Goal: Task Accomplishment & Management: Manage account settings

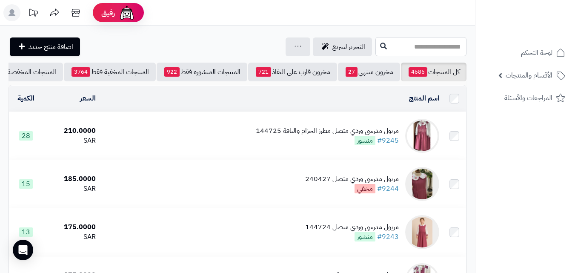
click at [379, 55] on input "text" at bounding box center [420, 46] width 91 height 19
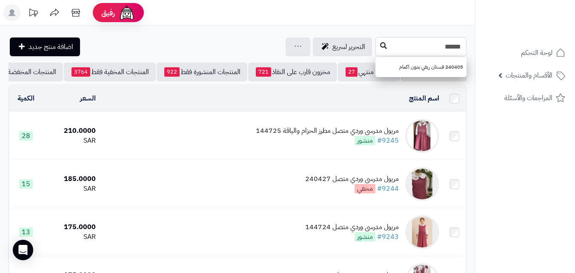
type input "******"
click at [377, 47] on button at bounding box center [383, 46] width 13 height 16
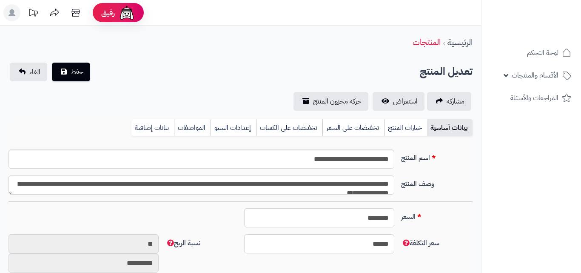
type input "******"
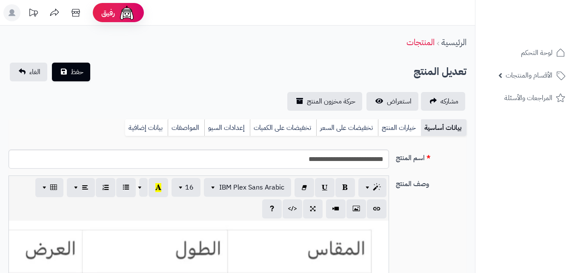
scroll to position [155, 0]
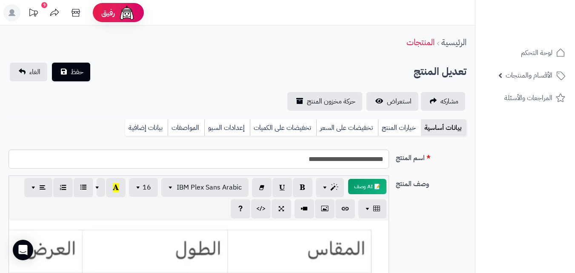
click at [395, 136] on div "بيانات أساسية خيارات المنتج تخفيضات على السعر تخفيضات على الكميات إعدادات السيو…" at bounding box center [238, 130] width 458 height 23
click at [400, 122] on link "خيارات المنتج" at bounding box center [399, 127] width 43 height 17
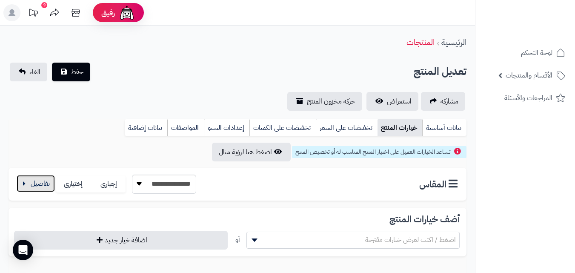
click at [33, 178] on button "button" at bounding box center [36, 183] width 38 height 17
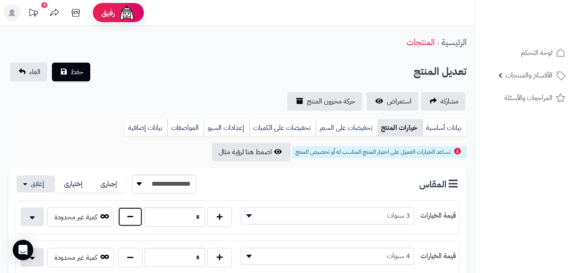
click at [120, 218] on button "button" at bounding box center [130, 217] width 25 height 20
type input "*"
click at [75, 77] on button "حفظ" at bounding box center [71, 71] width 38 height 19
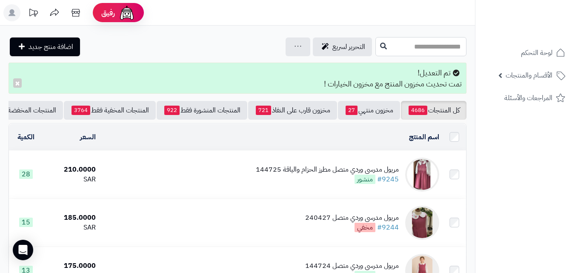
click at [444, 40] on input "text" at bounding box center [420, 46] width 91 height 19
click at [398, 45] on input "text" at bounding box center [420, 46] width 91 height 19
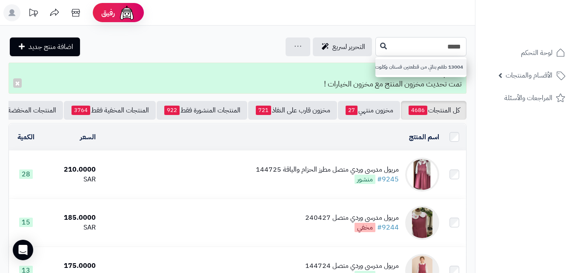
type input "*****"
click at [375, 68] on link "13004 طقم بناتي من قطعتين فستان وكلوت" at bounding box center [420, 67] width 91 height 16
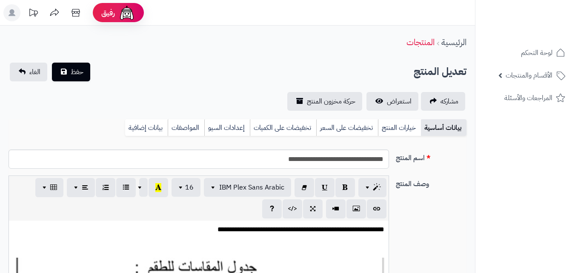
scroll to position [123, 0]
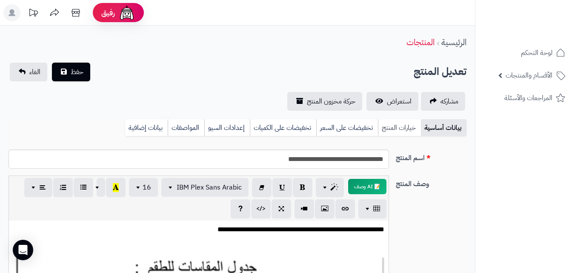
click at [385, 126] on link "خيارات المنتج" at bounding box center [399, 127] width 43 height 17
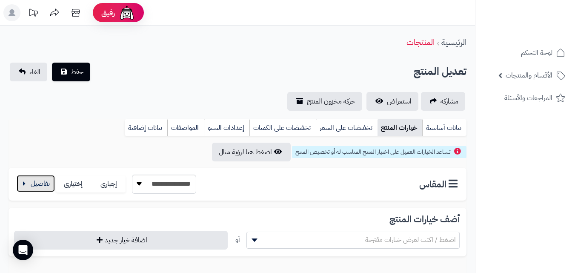
click at [36, 183] on button "button" at bounding box center [36, 183] width 38 height 17
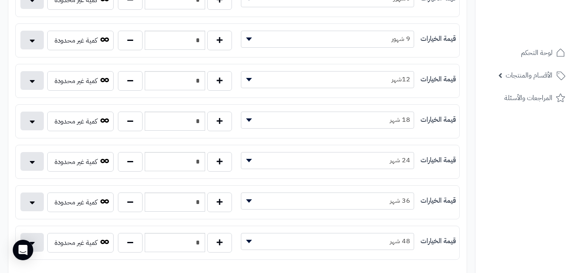
scroll to position [272, 0]
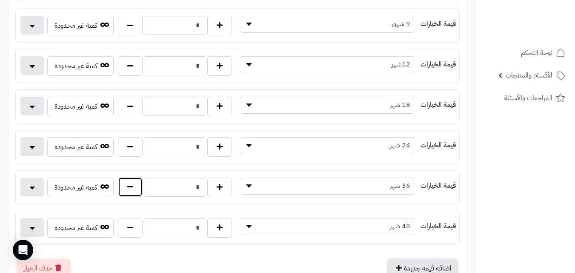
click at [132, 190] on button "button" at bounding box center [130, 187] width 25 height 20
type input "*"
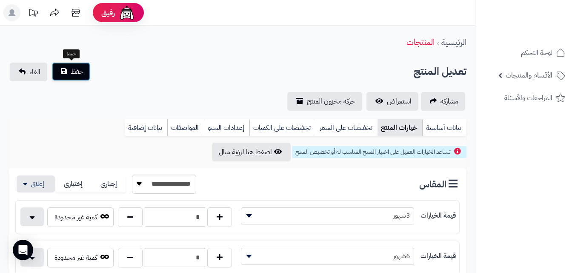
click at [72, 77] on button "حفظ" at bounding box center [71, 71] width 38 height 19
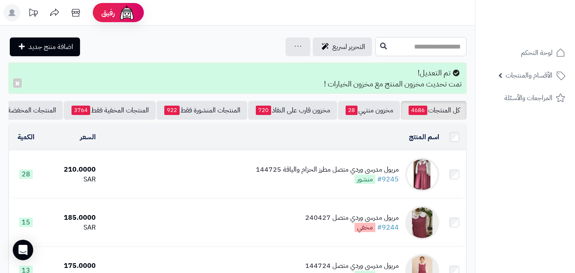
click at [385, 40] on input "text" at bounding box center [420, 46] width 91 height 19
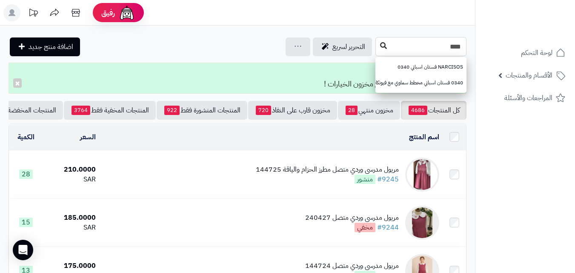
type input "****"
click at [377, 50] on button at bounding box center [383, 46] width 13 height 16
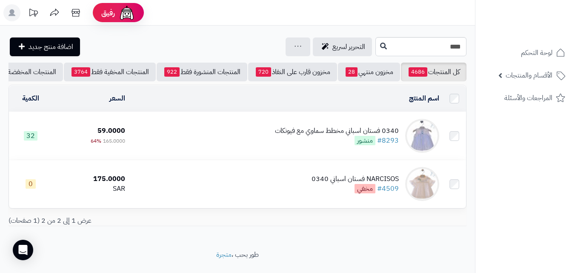
click at [287, 146] on div "0340 فستان اسباني مخطط سماوي مع فيونكات #8293 منشور" at bounding box center [337, 136] width 124 height 20
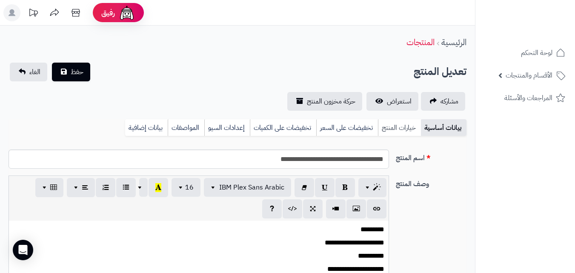
scroll to position [123, 0]
click at [406, 133] on link "خيارات المنتج" at bounding box center [399, 127] width 43 height 17
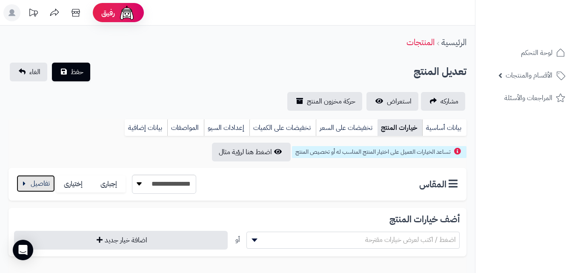
click at [30, 186] on button "button" at bounding box center [36, 183] width 38 height 17
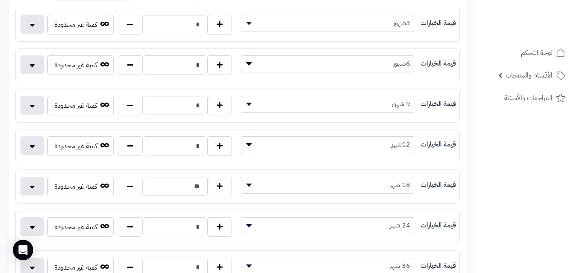
scroll to position [204, 0]
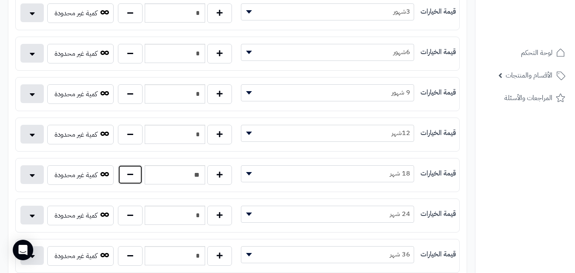
click at [130, 177] on button "button" at bounding box center [130, 175] width 25 height 20
type input "*"
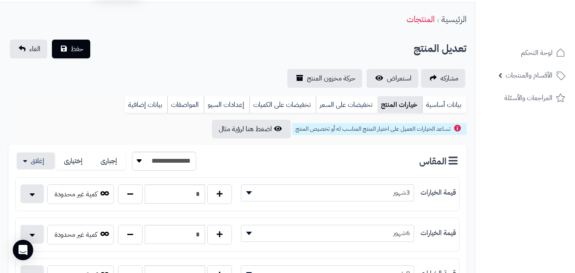
scroll to position [0, 0]
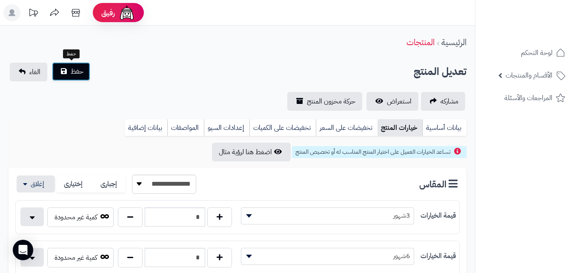
click at [82, 77] on button "حفظ" at bounding box center [71, 71] width 38 height 19
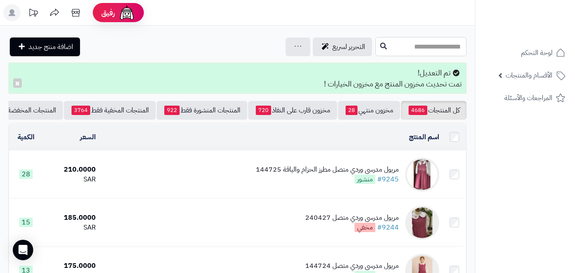
click at [375, 50] on input "text" at bounding box center [420, 46] width 91 height 19
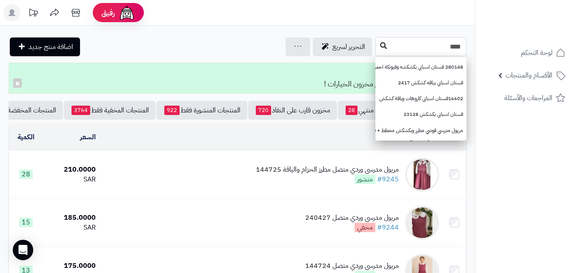
type input "****"
click at [377, 43] on button at bounding box center [383, 46] width 13 height 16
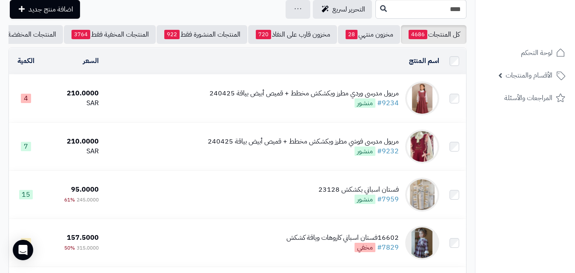
scroll to position [40, 0]
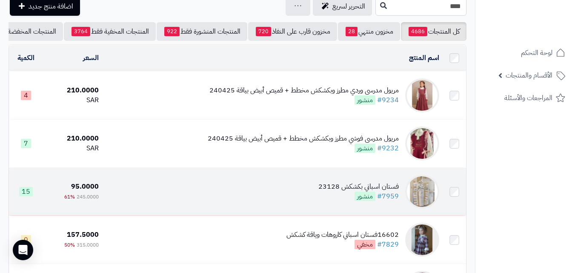
click at [300, 189] on td "فستان اسباني بكشكش 23128 #7959 منشور" at bounding box center [272, 192] width 341 height 48
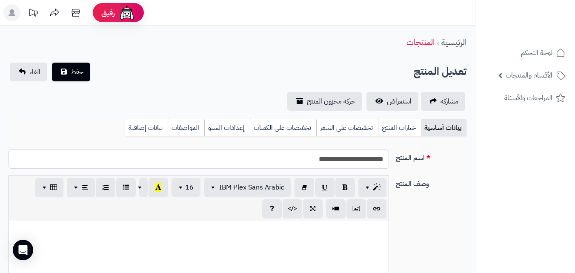
click at [387, 134] on link "خيارات المنتج" at bounding box center [399, 127] width 43 height 17
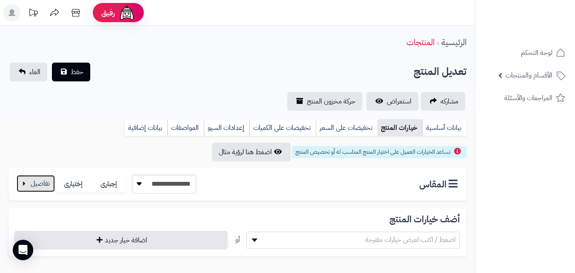
click at [37, 176] on button "button" at bounding box center [36, 183] width 38 height 17
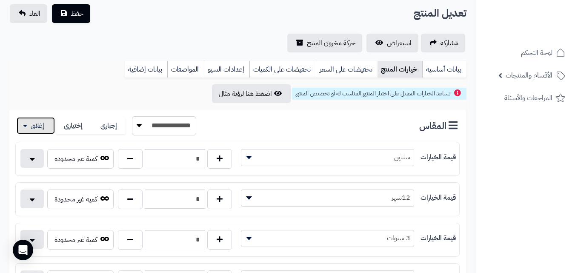
scroll to position [17, 0]
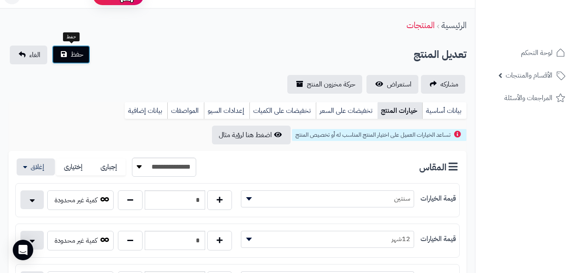
click at [70, 60] on button "حفظ" at bounding box center [71, 54] width 38 height 19
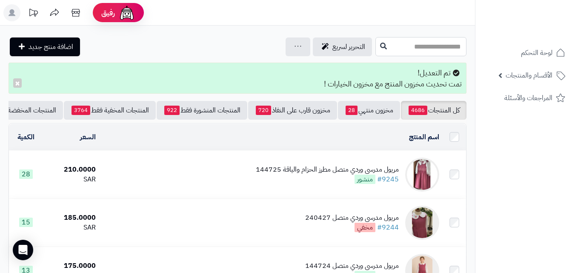
click at [414, 46] on input "text" at bounding box center [420, 46] width 91 height 19
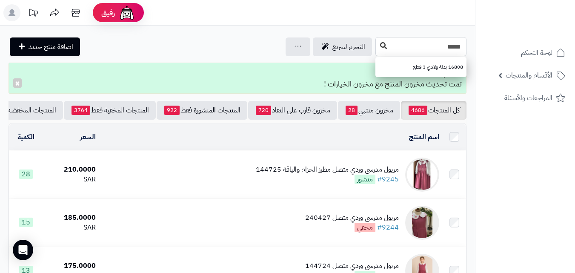
type input "*****"
click at [380, 45] on icon at bounding box center [383, 45] width 7 height 7
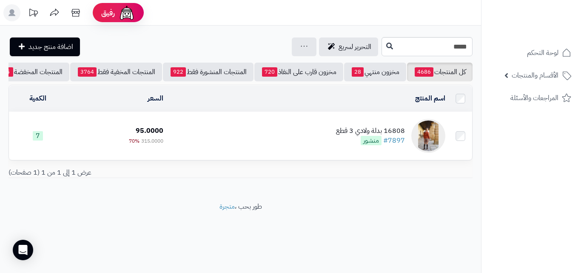
click at [253, 141] on td "16808 بدلة ولادي 3 قطع #7897 منشور" at bounding box center [308, 136] width 282 height 48
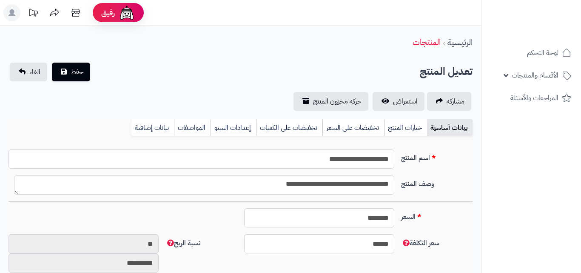
type input "******"
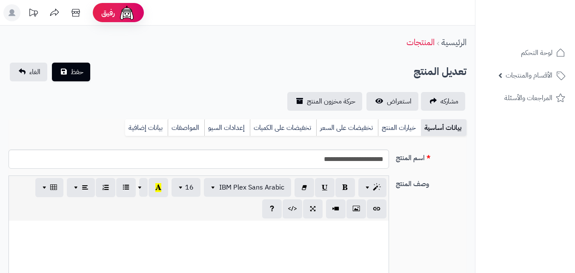
scroll to position [102, 0]
click at [412, 130] on link "خيارات المنتج" at bounding box center [399, 127] width 43 height 17
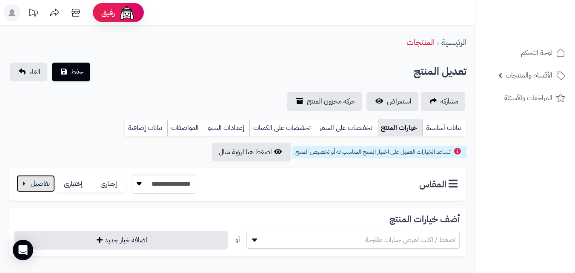
click at [37, 191] on button "button" at bounding box center [36, 183] width 38 height 17
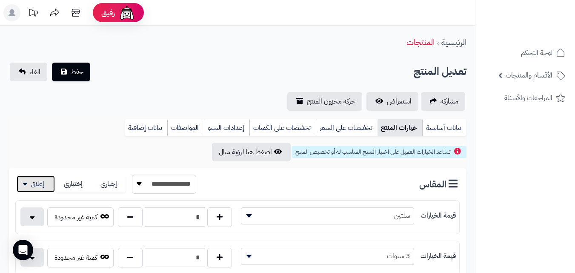
scroll to position [75, 0]
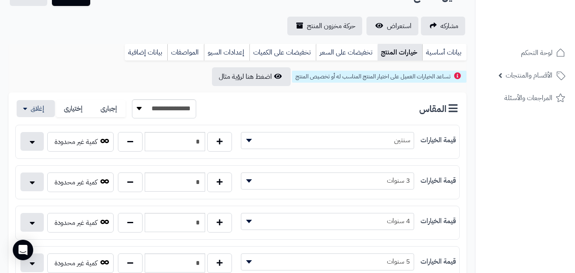
click at [136, 152] on div "* كمية غير محدودة" at bounding box center [127, 143] width 222 height 23
click at [133, 142] on button "button" at bounding box center [130, 142] width 25 height 20
type input "*"
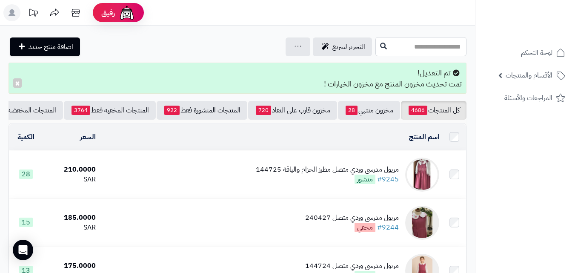
click at [401, 43] on input "text" at bounding box center [420, 46] width 91 height 19
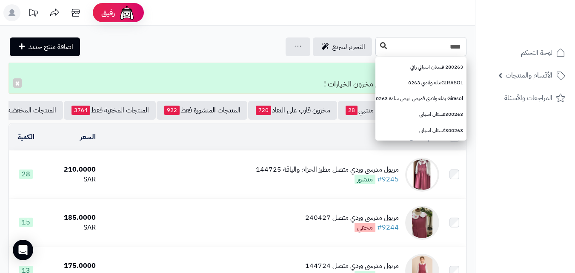
type input "****"
click at [377, 50] on button at bounding box center [383, 46] width 13 height 16
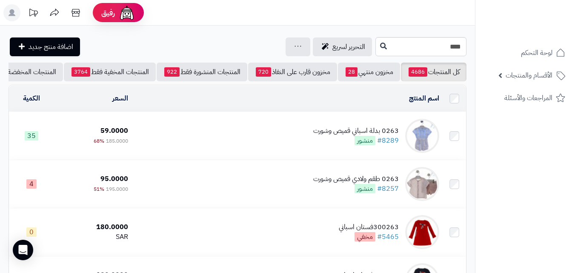
click at [309, 121] on td "0263 بدلة اسباني قميص وشورت #8289 منشور" at bounding box center [287, 136] width 311 height 48
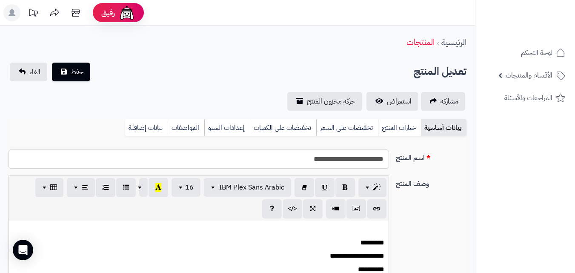
scroll to position [92, 0]
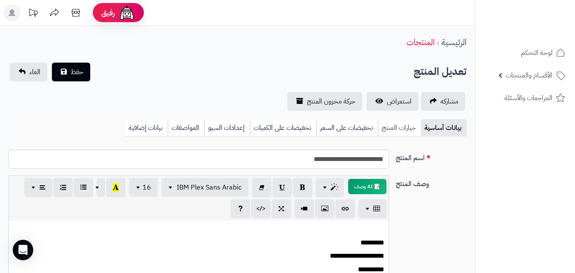
click at [398, 122] on link "خيارات المنتج" at bounding box center [399, 127] width 43 height 17
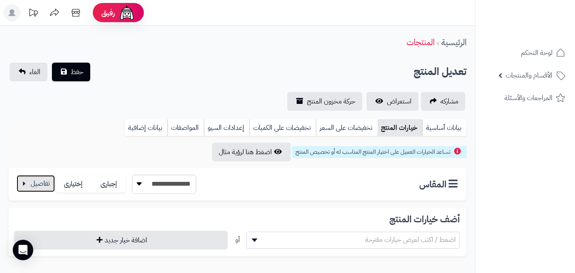
click at [26, 179] on button "button" at bounding box center [36, 183] width 38 height 17
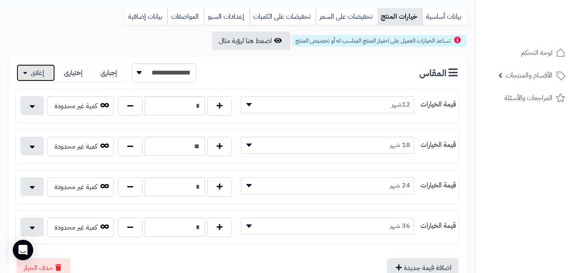
scroll to position [124, 0]
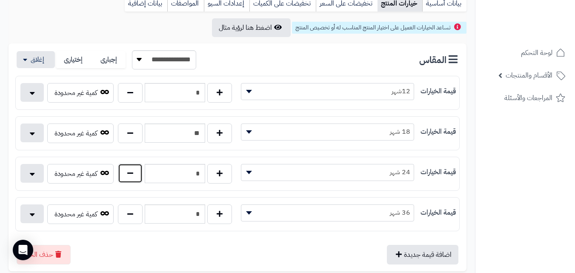
click at [131, 171] on button "button" at bounding box center [130, 173] width 25 height 20
type input "*"
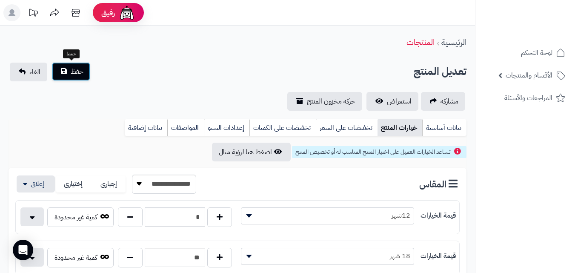
click at [84, 80] on button "حفظ" at bounding box center [71, 71] width 38 height 19
click at [84, 70] on button "حفظ" at bounding box center [71, 71] width 38 height 19
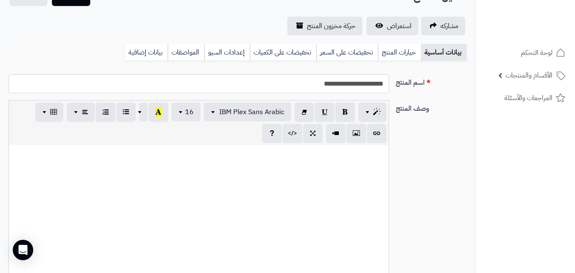
scroll to position [106, 0]
click at [405, 60] on link "خيارات المنتج" at bounding box center [399, 52] width 43 height 17
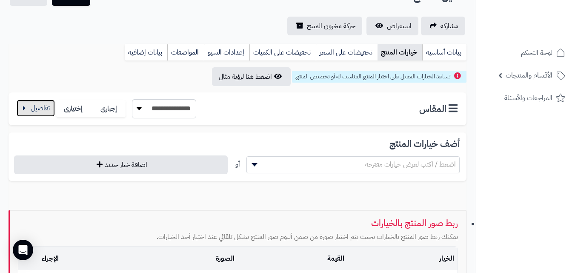
click at [30, 117] on button "button" at bounding box center [36, 108] width 38 height 17
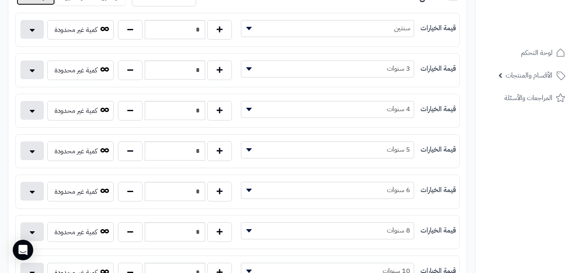
scroll to position [0, 0]
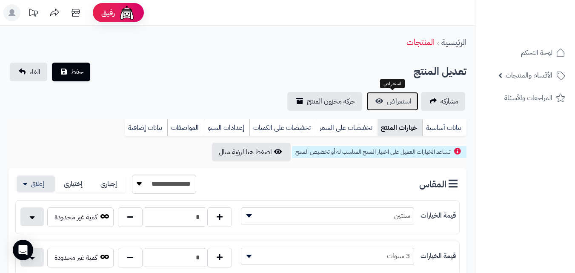
click at [399, 106] on span "استعراض" at bounding box center [399, 101] width 25 height 10
